Goal: Task Accomplishment & Management: Use online tool/utility

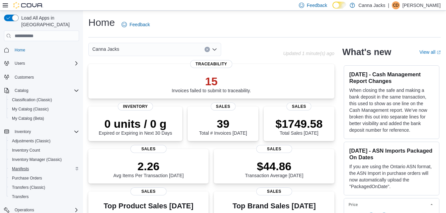
scroll to position [64, 0]
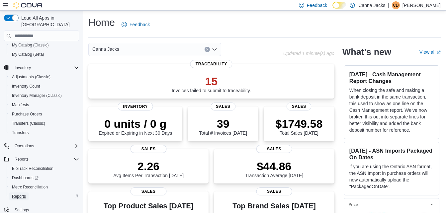
click at [24, 194] on span "Reports" at bounding box center [19, 196] width 14 height 5
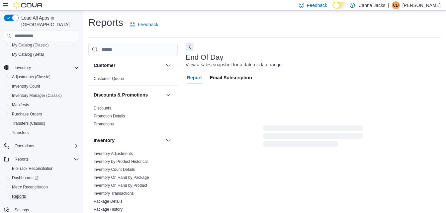
scroll to position [8, 0]
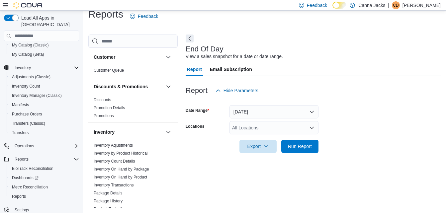
click at [266, 128] on div "All Locations" at bounding box center [273, 127] width 89 height 13
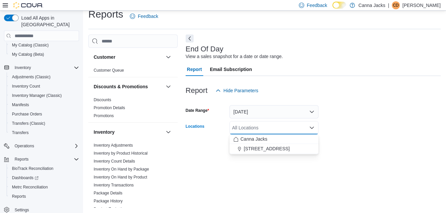
click at [274, 149] on span "[STREET_ADDRESS]" at bounding box center [267, 148] width 46 height 7
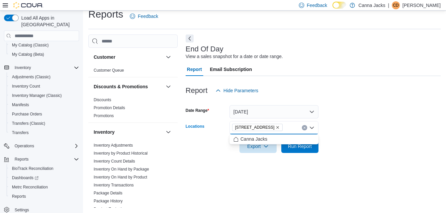
click at [264, 136] on span "Canna Jacks" at bounding box center [253, 139] width 27 height 7
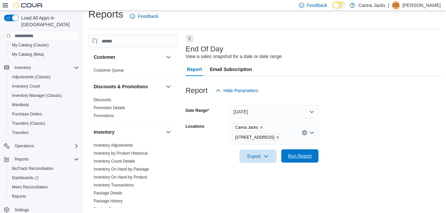
click at [294, 161] on span "Run Report" at bounding box center [299, 155] width 29 height 13
